Goal: Transaction & Acquisition: Purchase product/service

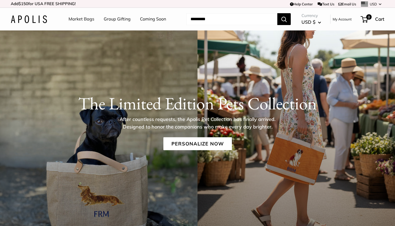
click at [81, 17] on link "Market Bags" at bounding box center [82, 19] width 26 height 8
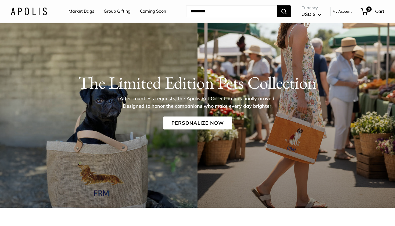
scroll to position [18, 0]
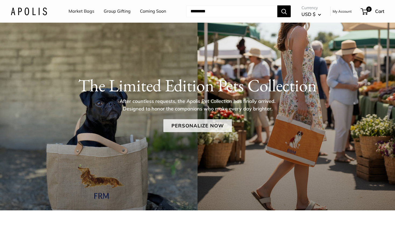
click at [205, 123] on link "Personalize Now" at bounding box center [198, 125] width 69 height 13
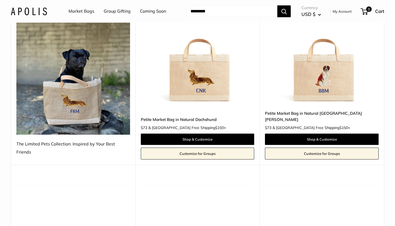
scroll to position [115, 0]
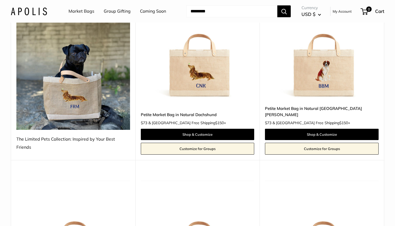
click at [0, 0] on img at bounding box center [0, 0] width 0 height 0
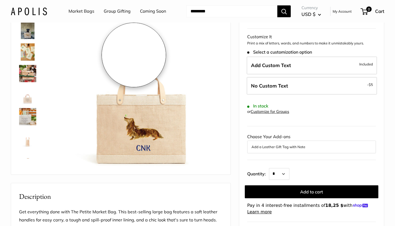
scroll to position [60, 0]
